Goal: Information Seeking & Learning: Learn about a topic

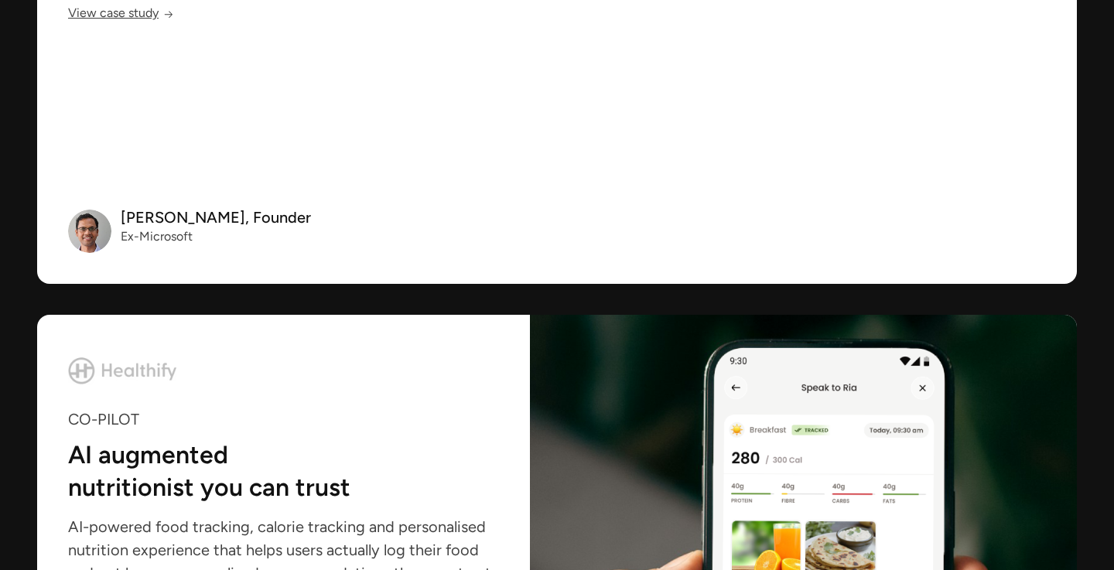
scroll to position [5571, 0]
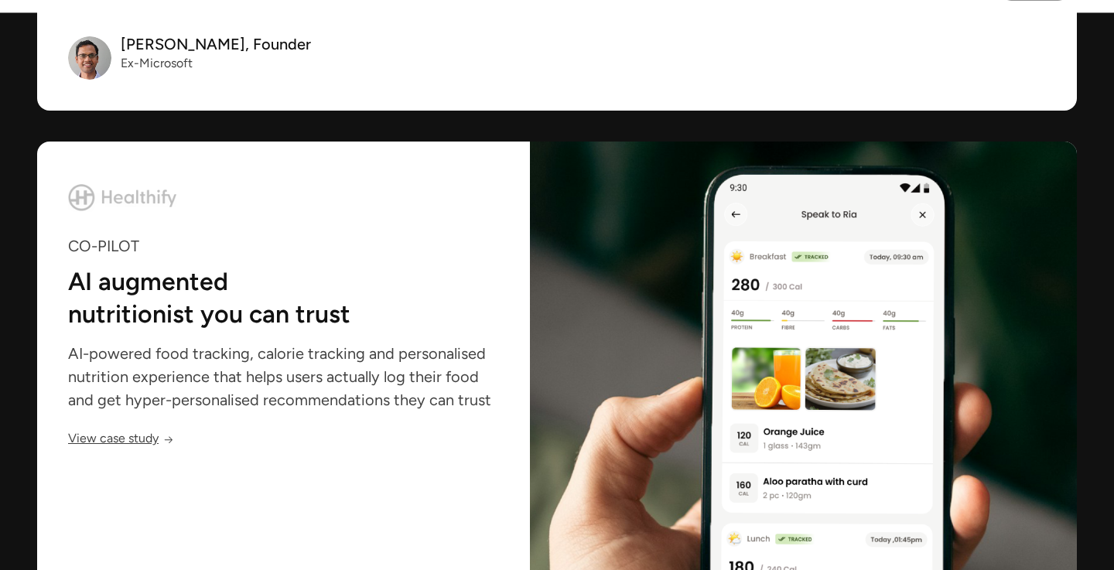
scroll to position [5480, 0]
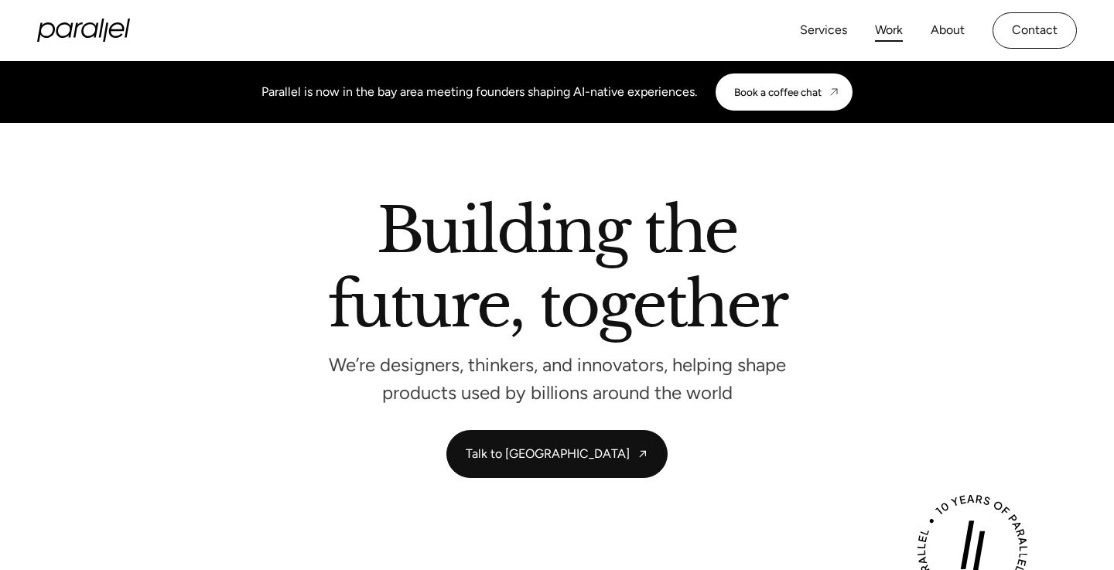
click at [888, 31] on link "Work" at bounding box center [889, 30] width 28 height 22
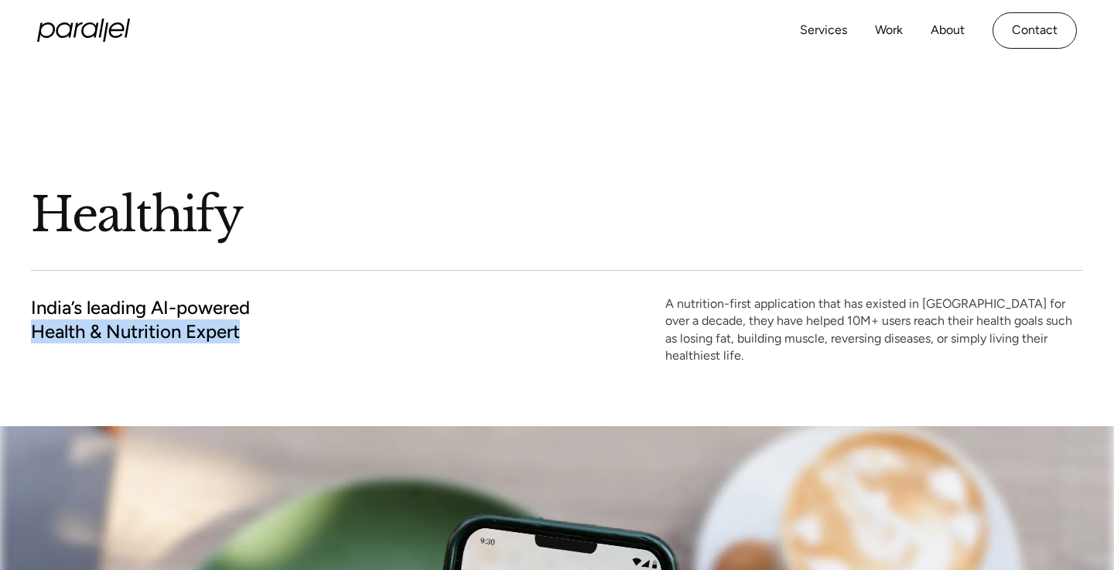
drag, startPoint x: 32, startPoint y: 335, endPoint x: 265, endPoint y: 334, distance: 233.0
click at [265, 334] on div "India’s leading AI-powered Health & Nutrition Expert A nutrition-first applicat…" at bounding box center [557, 331] width 1053 height 70
copy h2 "Health & Nutrition Expert"
